Goal: Find specific page/section: Find specific page/section

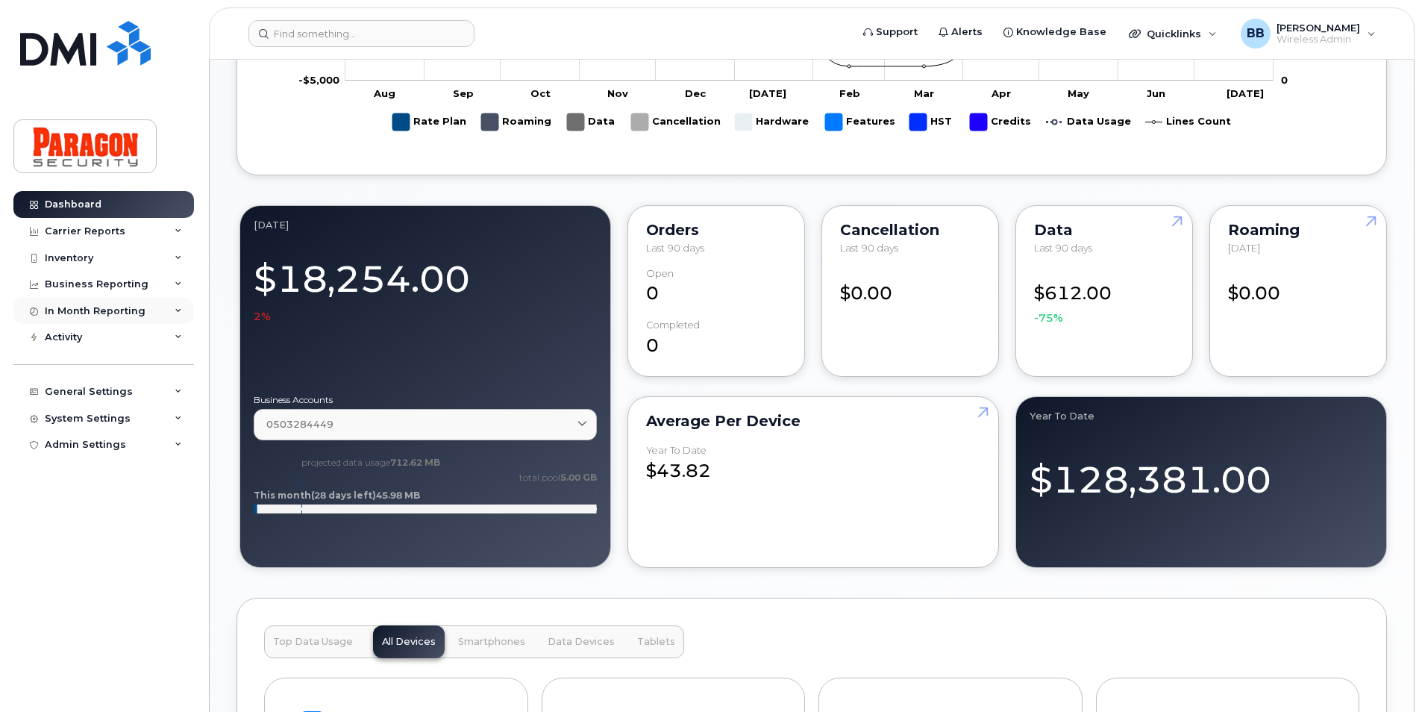
scroll to position [993, 0]
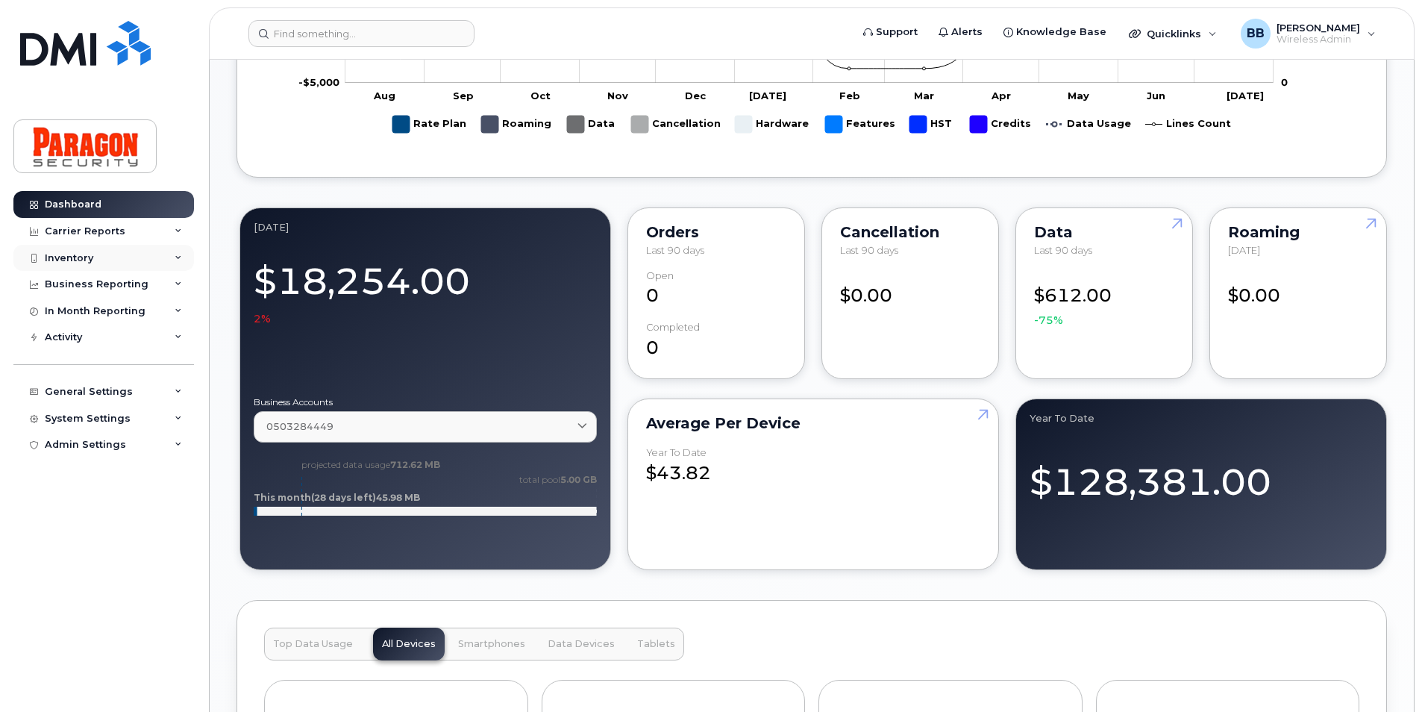
click at [60, 263] on div "Inventory" at bounding box center [69, 258] width 48 height 12
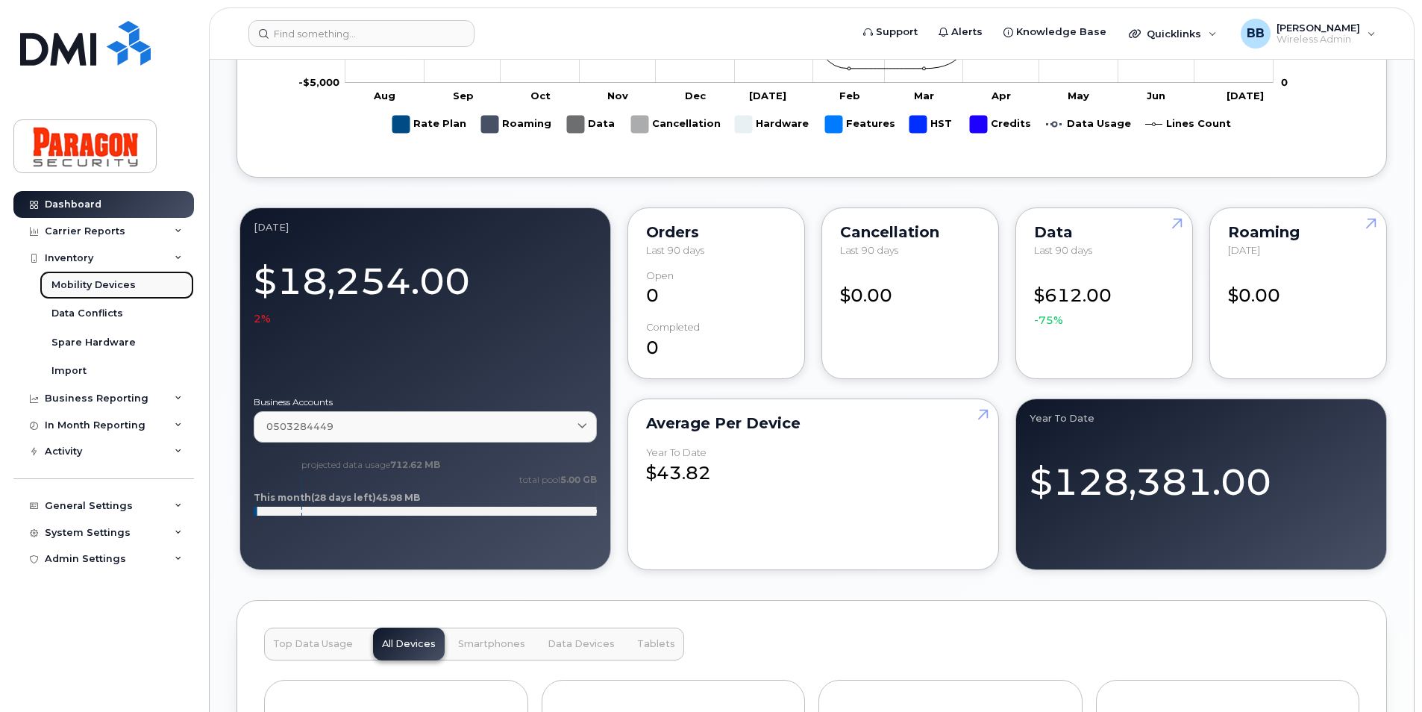
click at [75, 296] on link "Mobility Devices" at bounding box center [117, 285] width 154 height 28
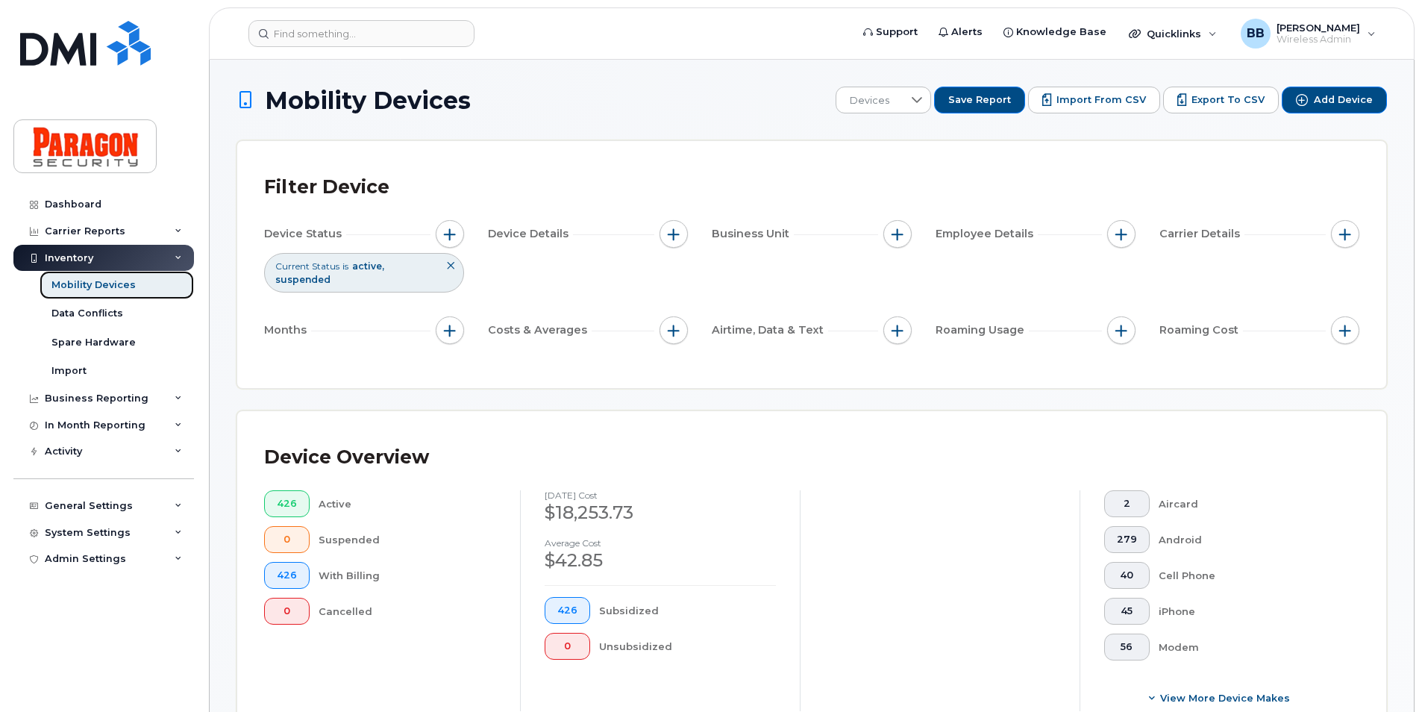
click at [78, 281] on div "Mobility Devices" at bounding box center [93, 284] width 84 height 13
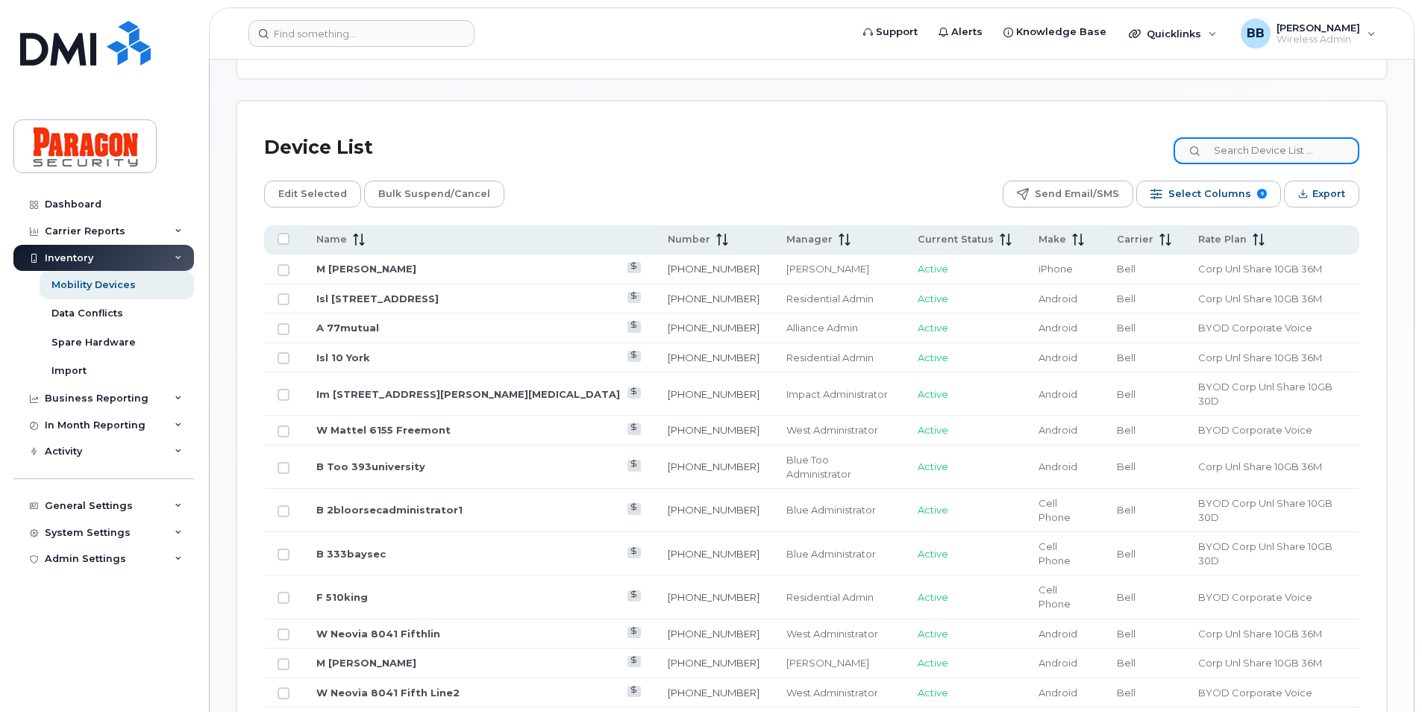
click at [1295, 155] on input at bounding box center [1266, 150] width 186 height 27
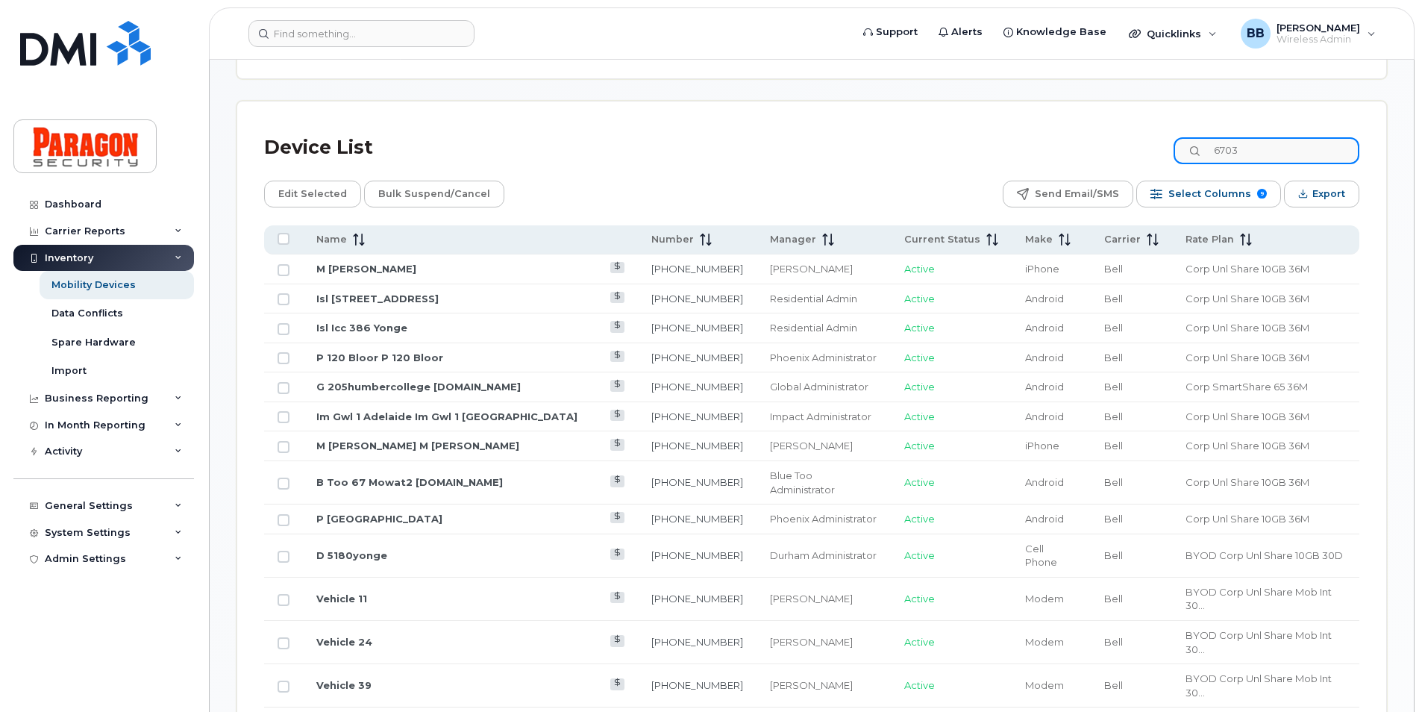
type input "6703"
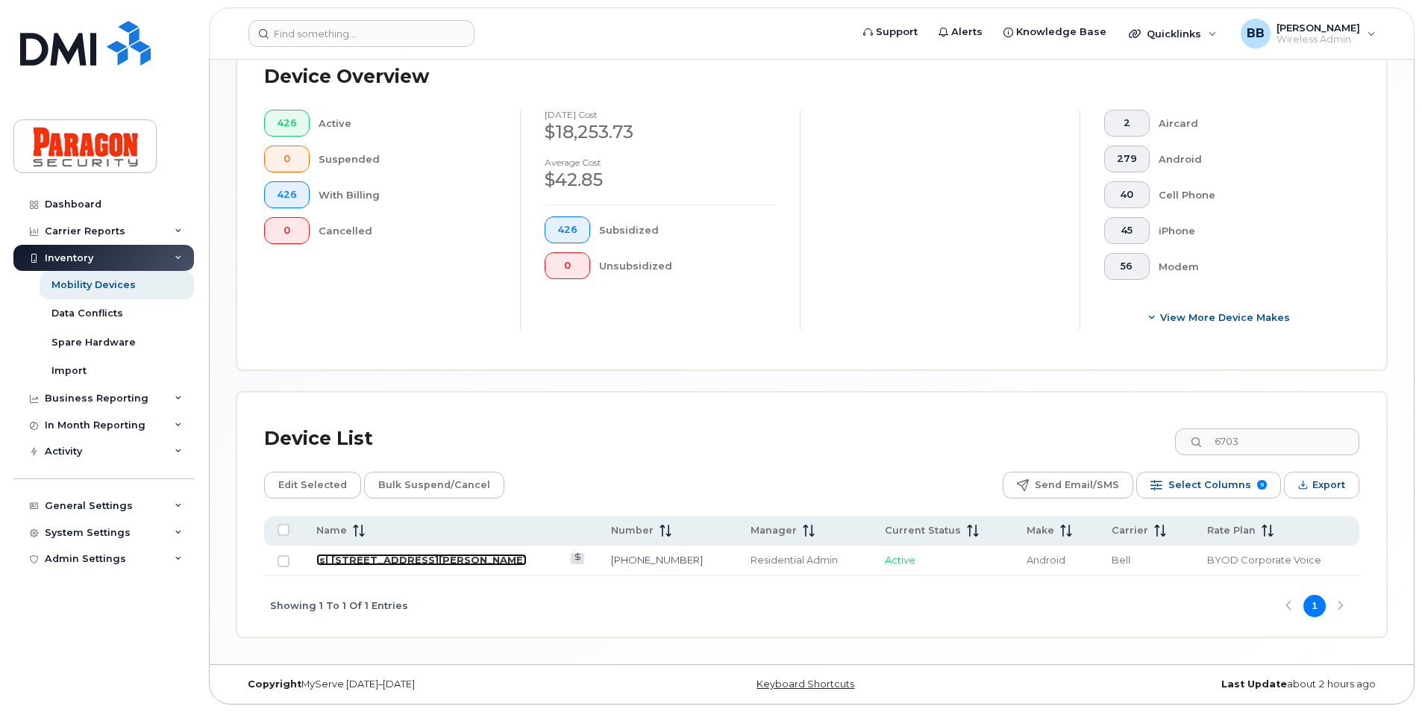
click at [390, 560] on link "Isl [STREET_ADDRESS][PERSON_NAME]" at bounding box center [421, 559] width 210 height 12
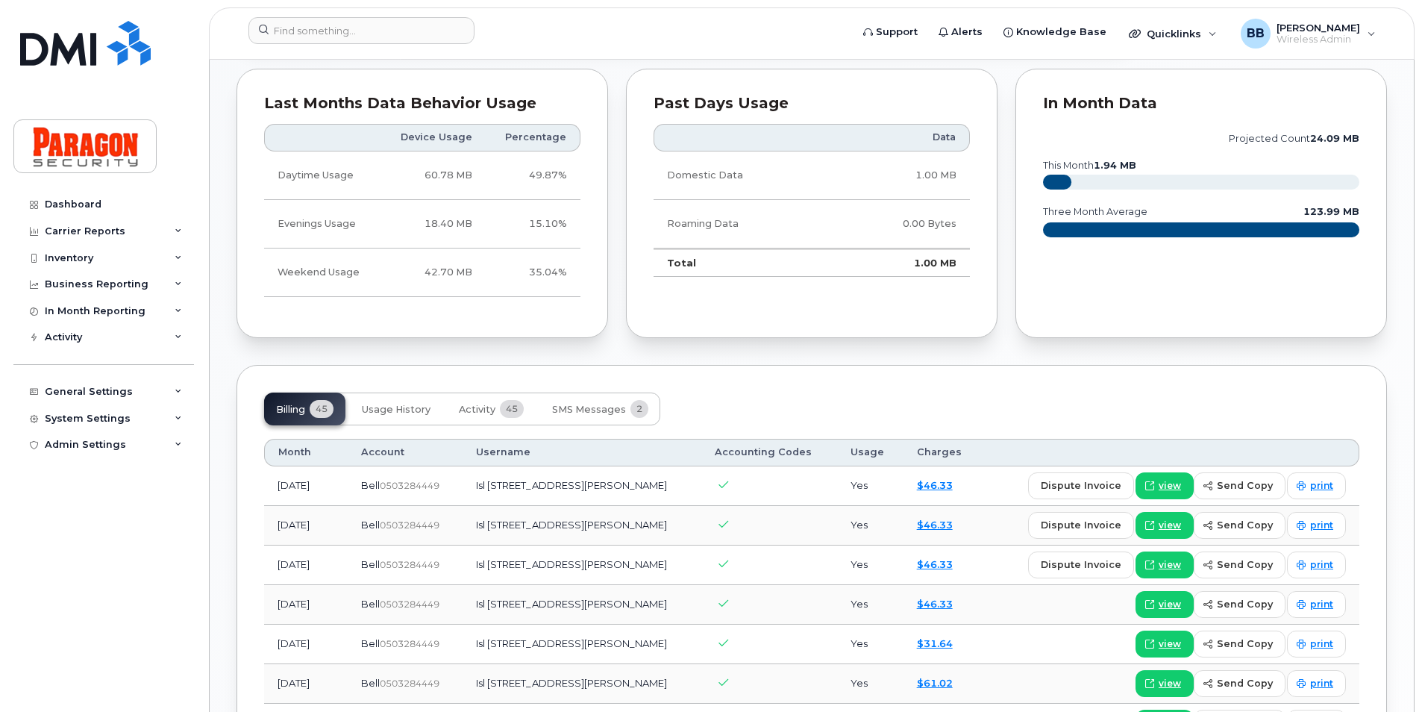
scroll to position [895, 0]
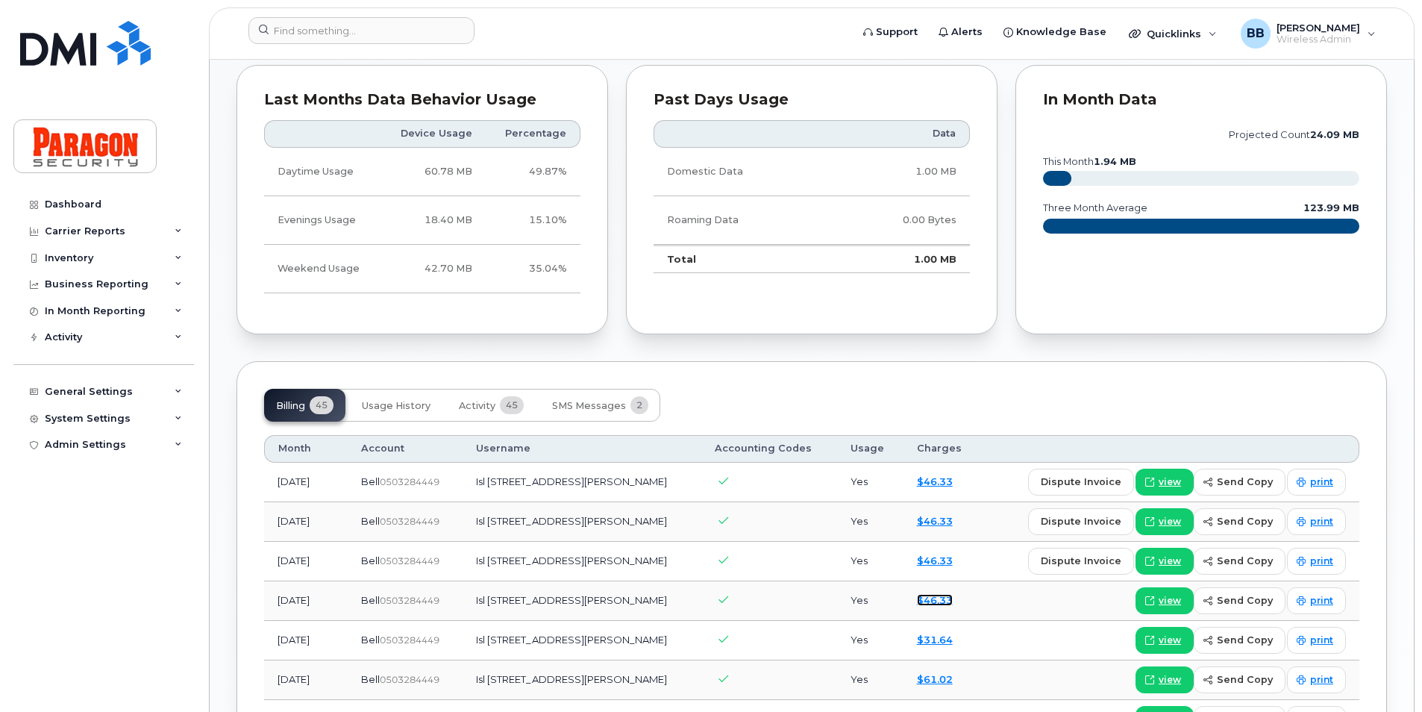
click at [917, 594] on link "$46.33" at bounding box center [935, 600] width 36 height 12
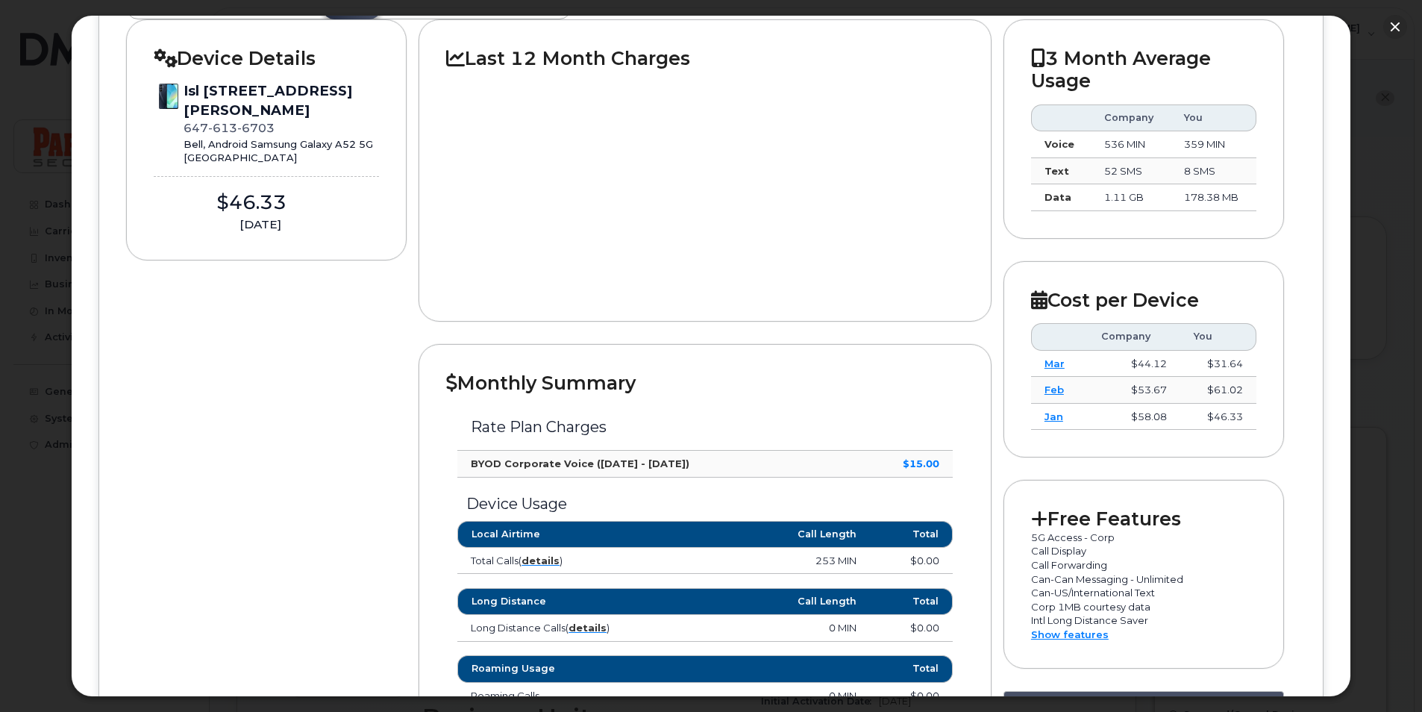
scroll to position [128, 0]
